Goal: Task Accomplishment & Management: Manage account settings

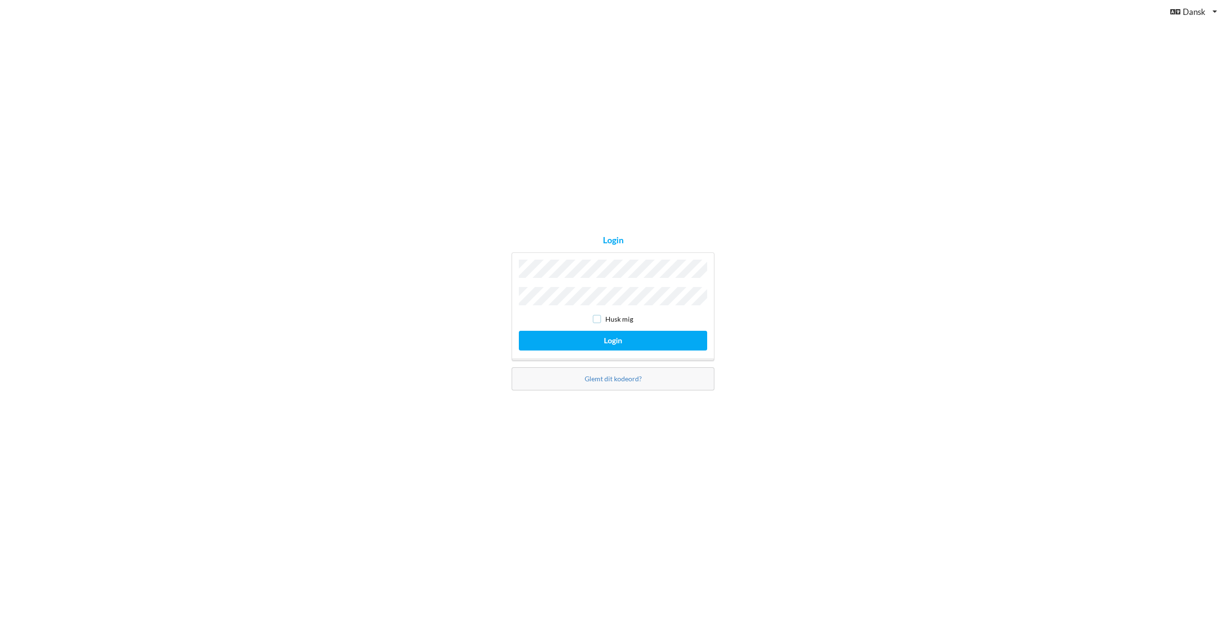
click at [599, 315] on input "checkbox" at bounding box center [597, 319] width 8 height 8
checkbox input "true"
click at [612, 339] on button "Login" at bounding box center [613, 341] width 188 height 20
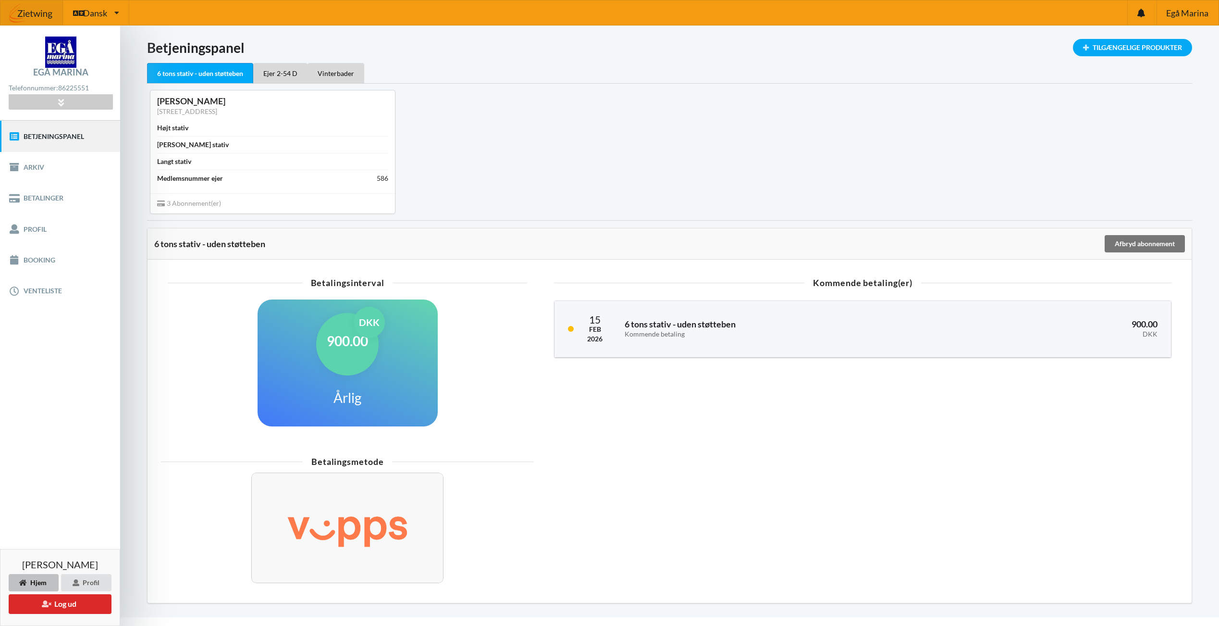
click at [348, 335] on h1 "900.00" at bounding box center [347, 340] width 41 height 17
click at [327, 68] on div "Vinterbader" at bounding box center [335, 73] width 57 height 20
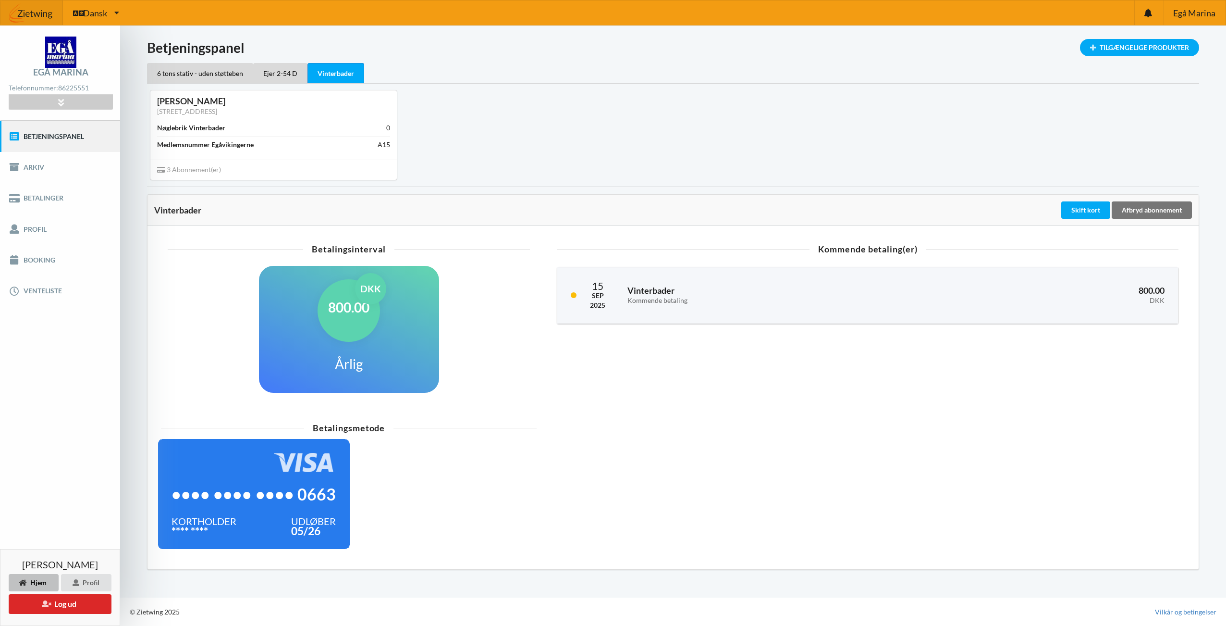
click at [247, 480] on div "•••• •••• •••• 0663" at bounding box center [254, 494] width 164 height 44
click at [258, 480] on div "•••• •••• •••• 0663" at bounding box center [254, 494] width 164 height 44
click at [87, 583] on div "Profil" at bounding box center [86, 582] width 50 height 17
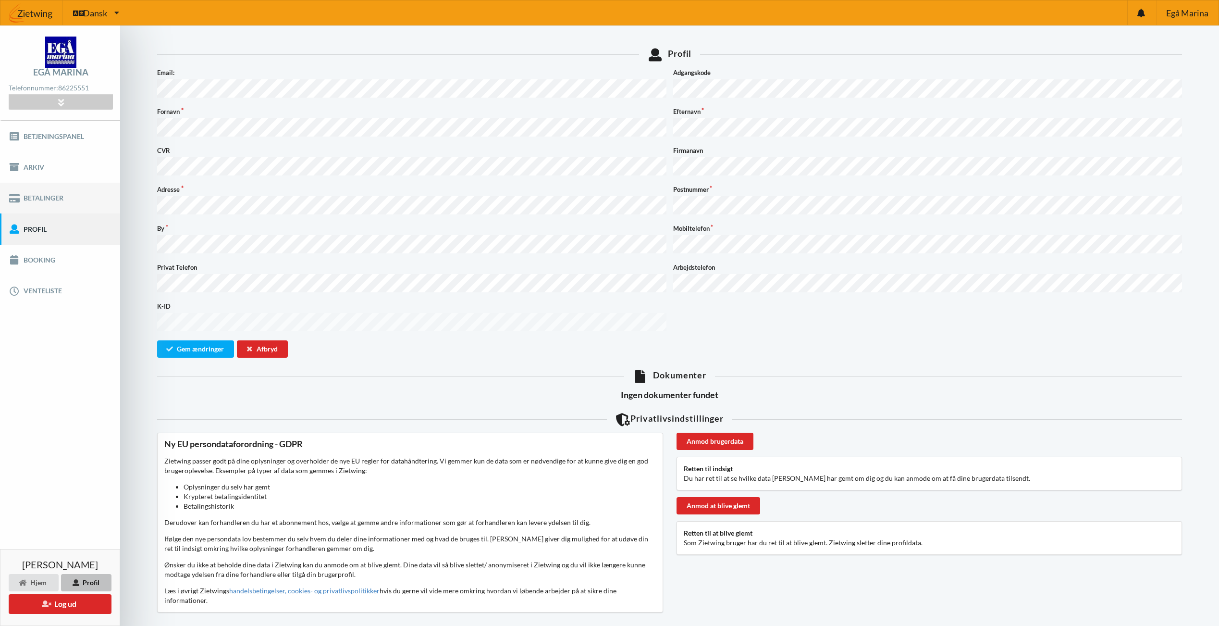
click at [35, 194] on link "Betalinger" at bounding box center [60, 198] width 120 height 31
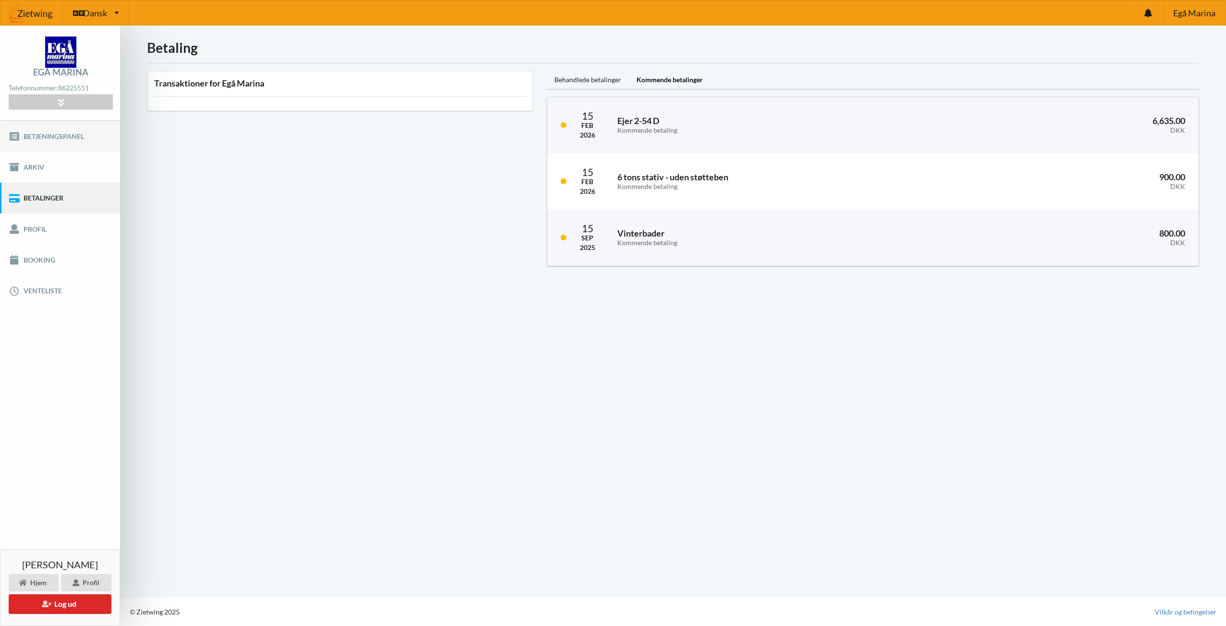
click at [49, 133] on link "Betjeningspanel" at bounding box center [60, 136] width 120 height 31
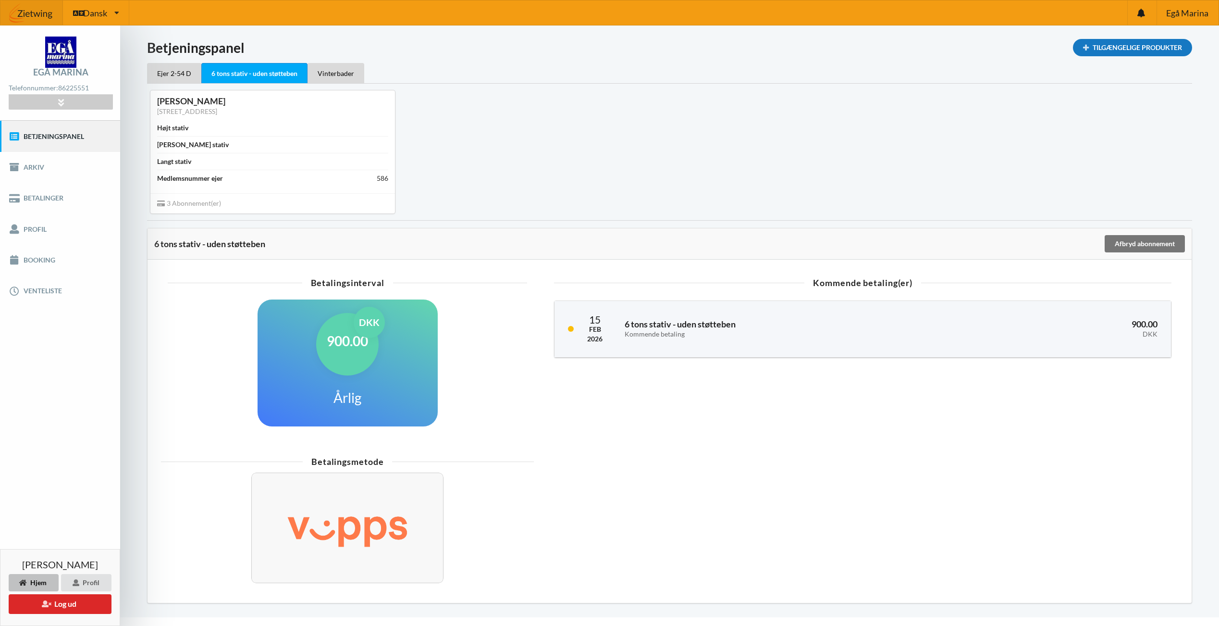
click at [1122, 49] on div "Tilgængelige Produkter" at bounding box center [1132, 47] width 119 height 17
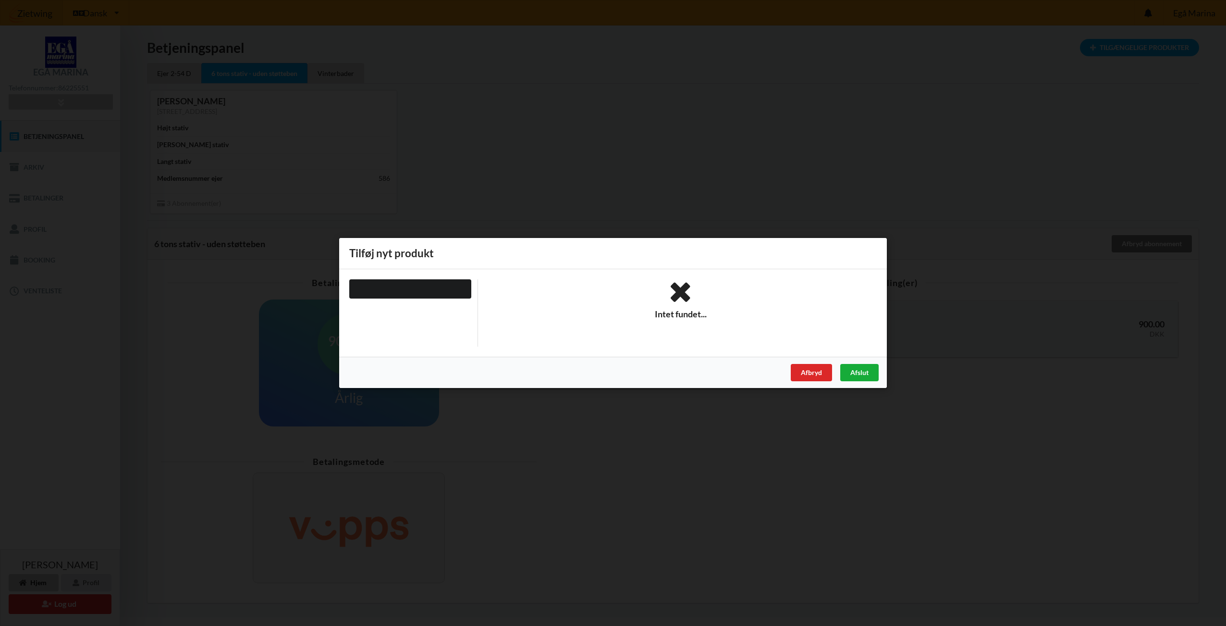
click at [853, 370] on div "Afslut" at bounding box center [859, 372] width 38 height 17
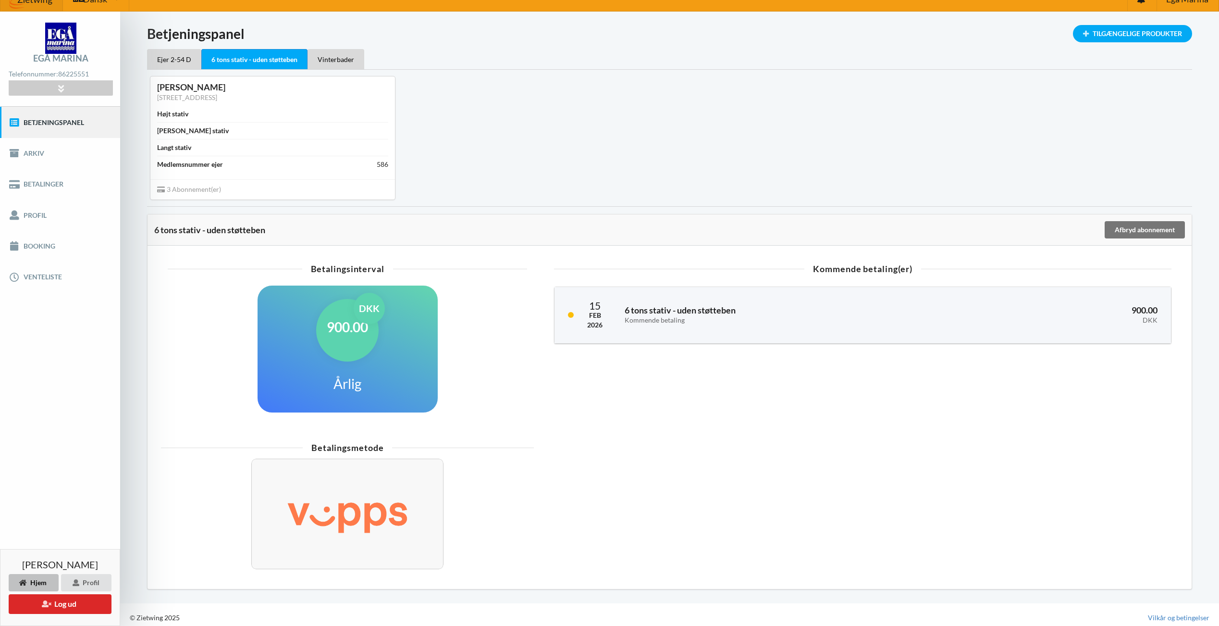
scroll to position [20, 0]
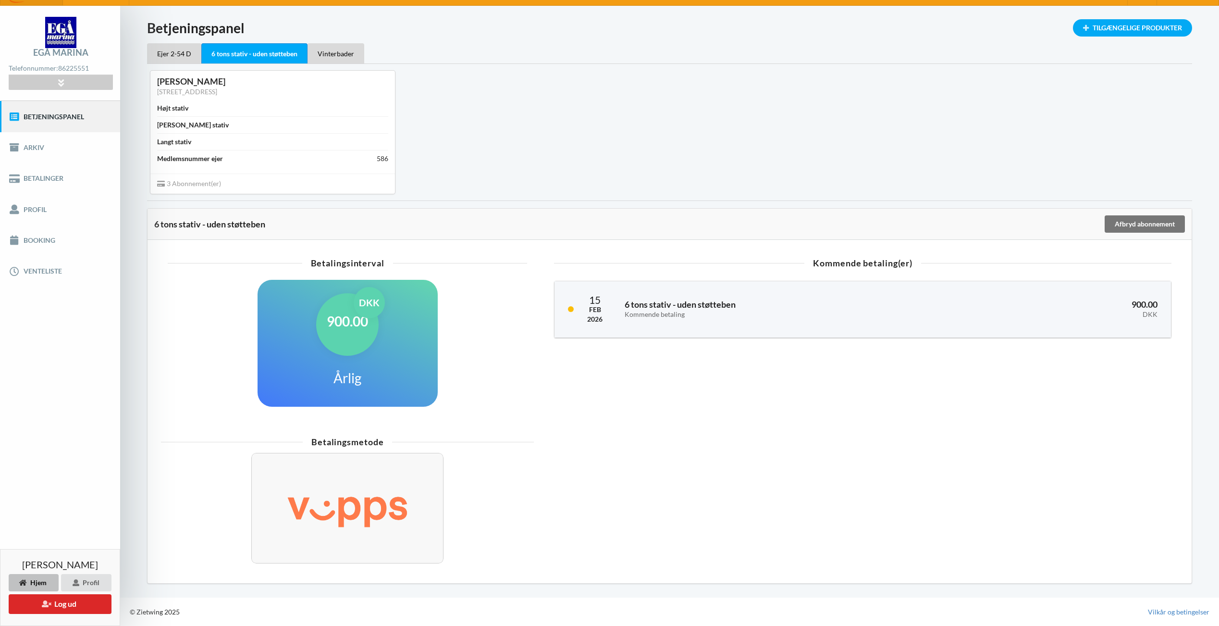
click at [49, 110] on link "Betjeningspanel" at bounding box center [60, 116] width 120 height 31
click at [342, 47] on div "Vinterbader" at bounding box center [335, 53] width 57 height 20
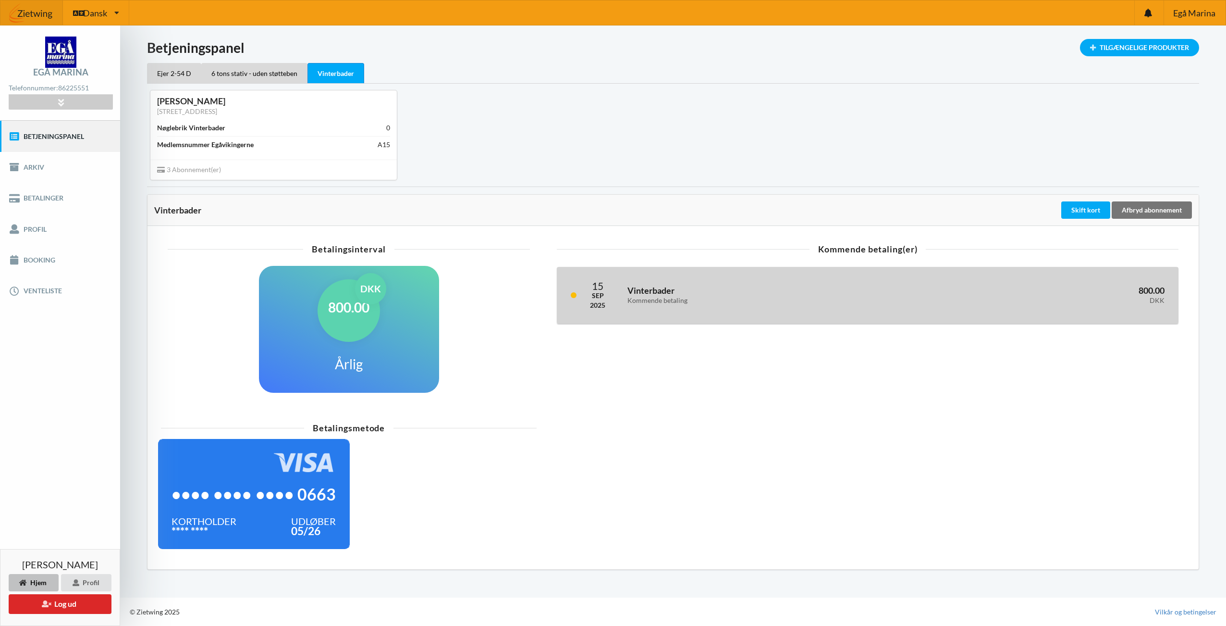
click at [643, 294] on h3 "Vinterbader Kommende betaling" at bounding box center [766, 294] width 279 height 19
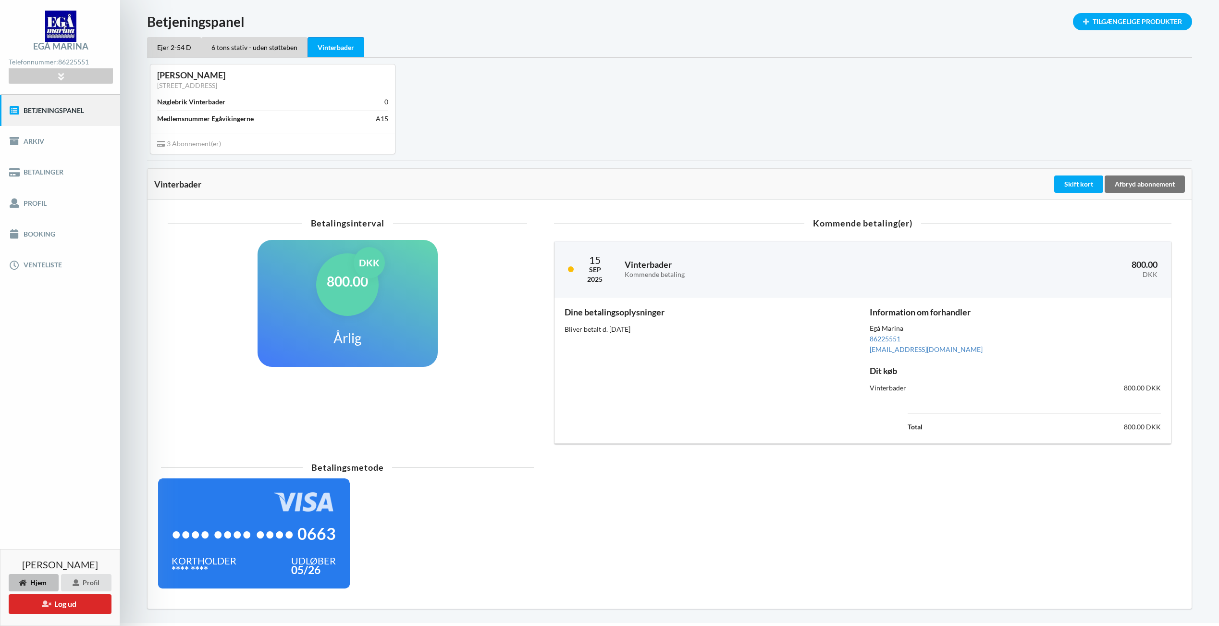
scroll to position [51, 0]
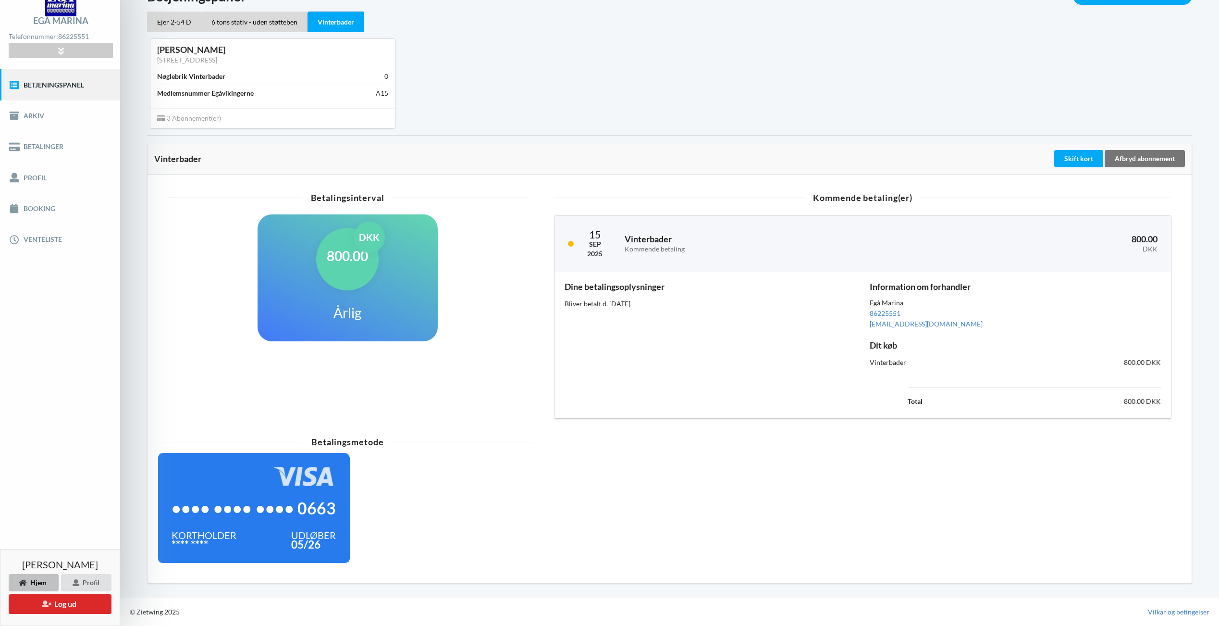
click at [296, 492] on div "•••• •••• •••• 0663" at bounding box center [254, 508] width 164 height 44
click at [320, 473] on img at bounding box center [305, 475] width 62 height 19
click at [197, 540] on div "**** ****" at bounding box center [204, 545] width 65 height 10
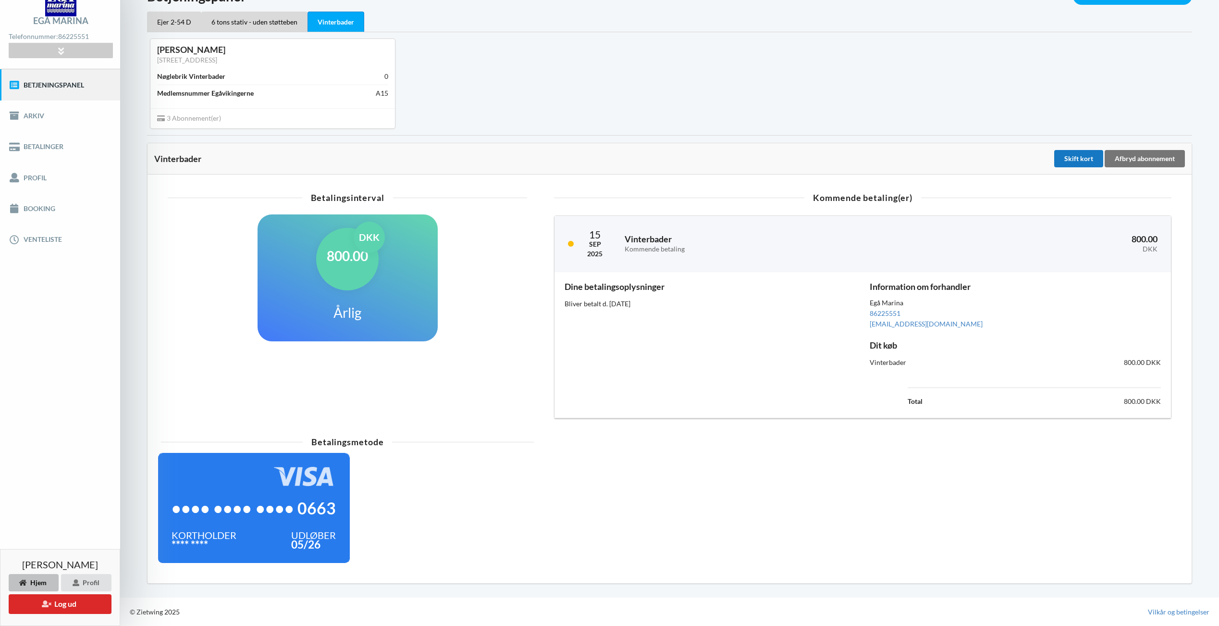
click at [1080, 156] on div "Skift kort" at bounding box center [1078, 158] width 49 height 17
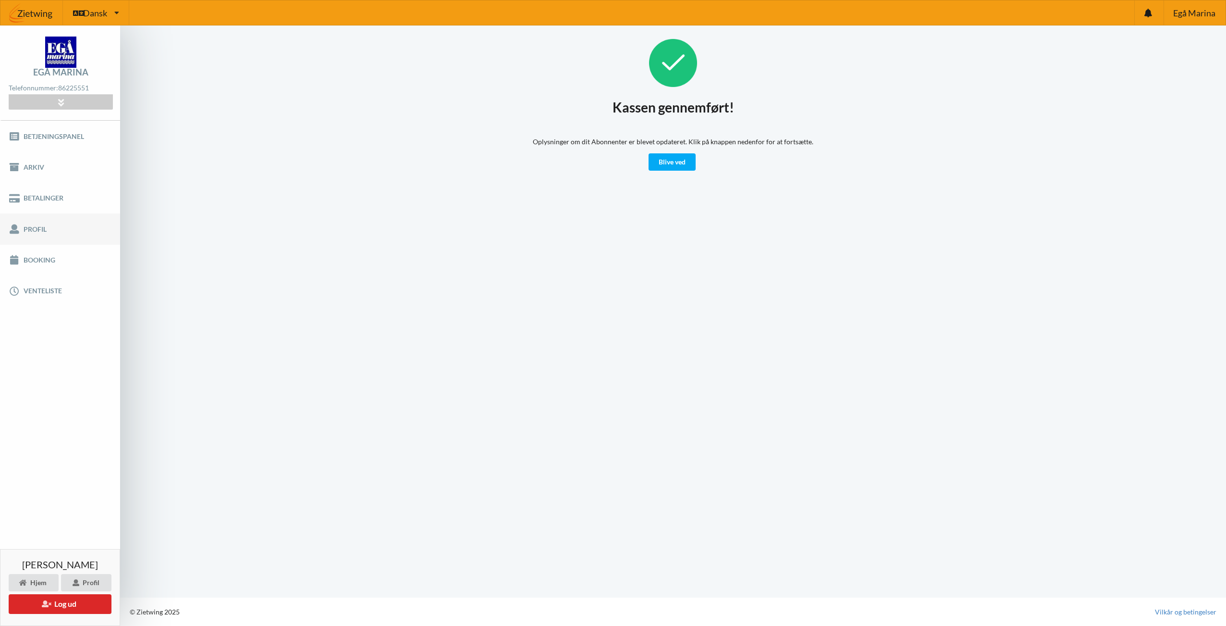
click at [35, 226] on link "Profil" at bounding box center [60, 228] width 120 height 31
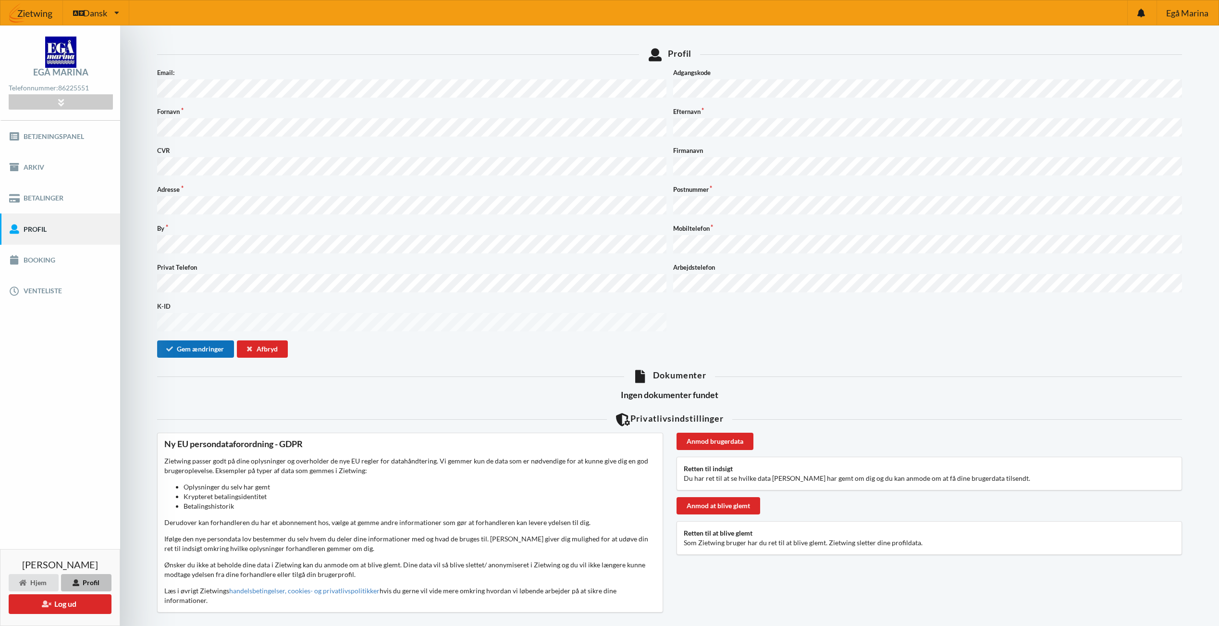
click at [185, 340] on button "Gem ændringer" at bounding box center [195, 348] width 77 height 17
click at [193, 340] on button "Gem ændringer" at bounding box center [195, 348] width 77 height 17
